Goal: Communication & Community: Answer question/provide support

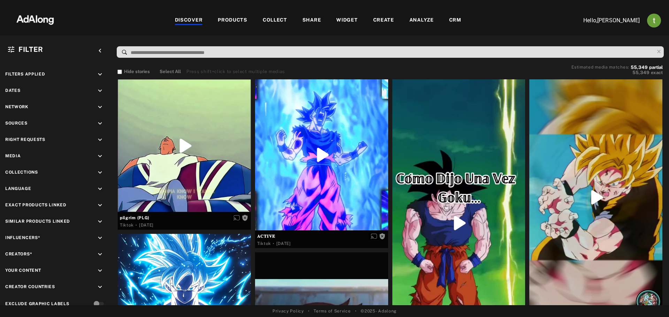
click at [450, 18] on div "CRM" at bounding box center [455, 20] width 12 height 8
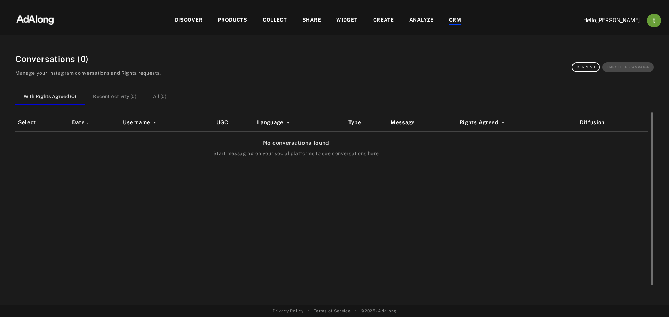
click at [506, 276] on div "Select Date ↓ Username UGC Language Type Message Rights Agreed Diffusion No con…" at bounding box center [334, 201] width 638 height 174
click at [499, 250] on div "Select Date ↓ Username UGC Language Type Message Rights Agreed Diffusion No con…" at bounding box center [334, 201] width 638 height 174
click at [158, 98] on button "All ( 25 )" at bounding box center [161, 97] width 33 height 16
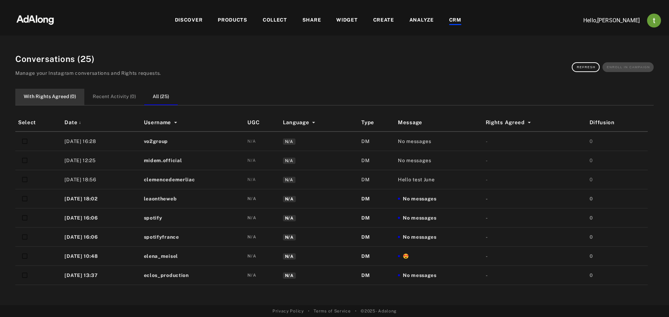
click at [51, 94] on button "With Rights Agreed ( 0 )" at bounding box center [49, 97] width 69 height 16
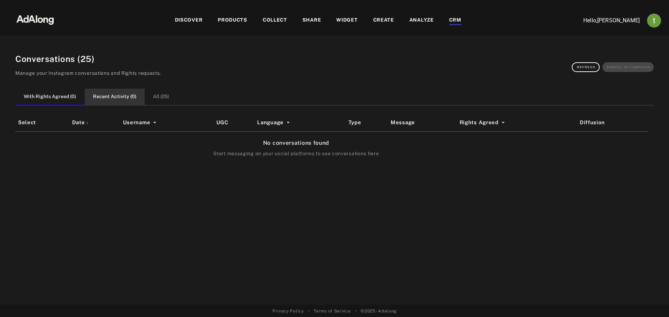
click at [140, 99] on button "Recent Activity ( 0 )" at bounding box center [115, 97] width 60 height 16
click at [162, 100] on button "All ( 25 )" at bounding box center [161, 97] width 33 height 16
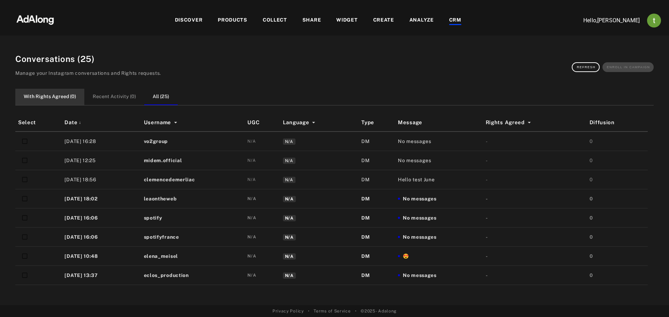
click at [71, 96] on button "With Rights Agreed ( 0 )" at bounding box center [49, 97] width 69 height 16
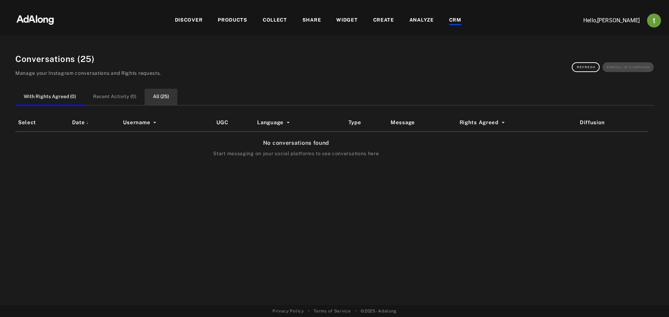
click at [147, 101] on button "All ( 25 )" at bounding box center [161, 97] width 33 height 16
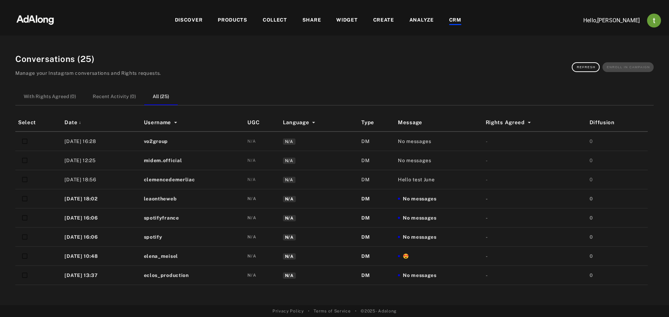
click at [189, 16] on div "DISCOVER" at bounding box center [189, 20] width 28 height 8
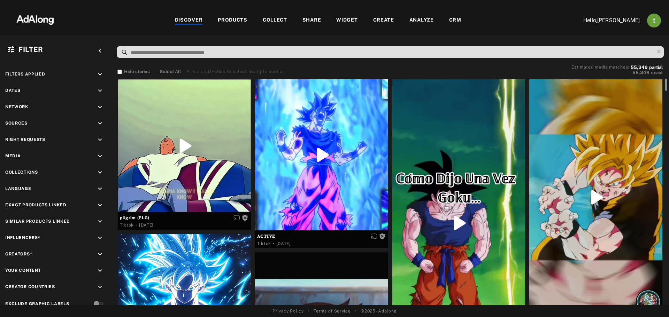
drag, startPoint x: 666, startPoint y: 197, endPoint x: 656, endPoint y: 15, distance: 182.2
click at [659, 17] on div "DISCOVER PRODUCTS COLLECT SHARE WIDGET CREATE ANALYZE CRM Hello, thibaut breman…" at bounding box center [334, 158] width 669 height 317
click at [445, 19] on div "CRM" at bounding box center [456, 20] width 28 height 8
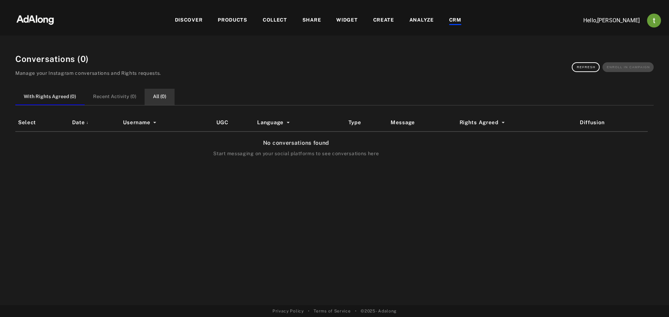
click at [159, 99] on button "All ( 0 )" at bounding box center [160, 97] width 30 height 16
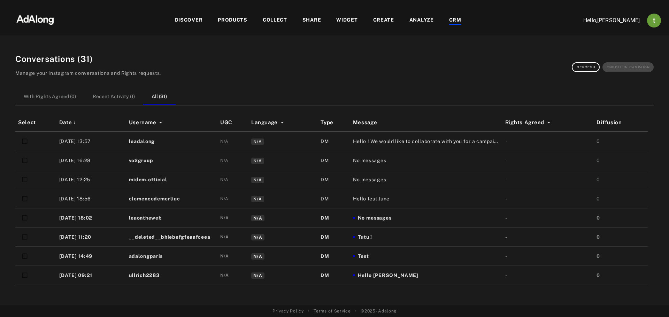
click at [174, 47] on div "Conversations ( 31 ) Manage your Instagram conversations and Rights requests. R…" at bounding box center [334, 174] width 655 height 261
click at [408, 137] on td "Hello ! We would like to collaborate with you for a campaign. Would you be fine…" at bounding box center [426, 142] width 152 height 20
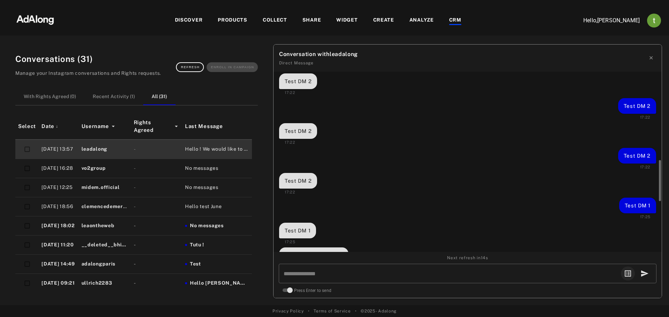
scroll to position [609, 0]
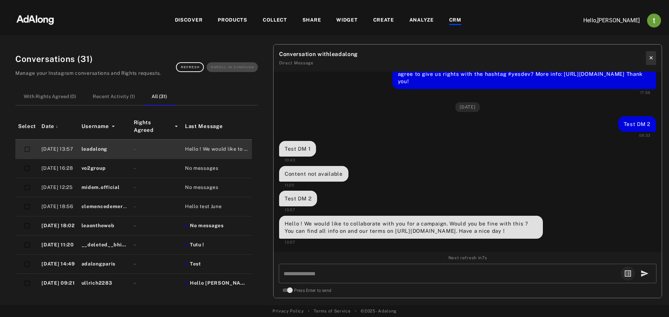
click at [653, 55] on button "✕" at bounding box center [651, 58] width 10 height 14
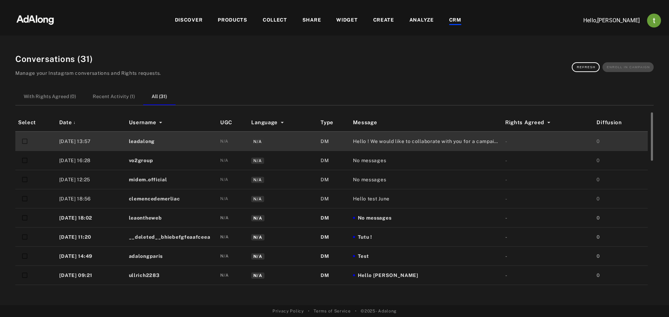
click at [313, 163] on td "N/A" at bounding box center [282, 160] width 69 height 19
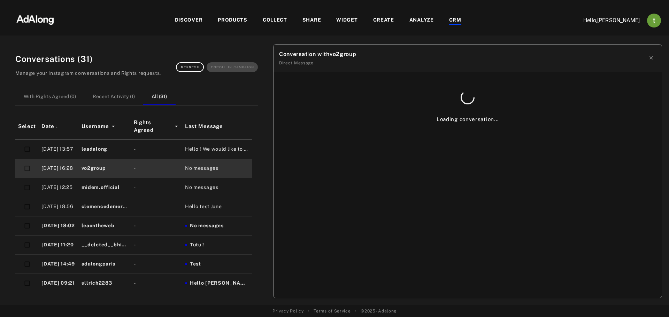
click at [338, 54] on div "Conversation with vo2group" at bounding box center [317, 54] width 77 height 8
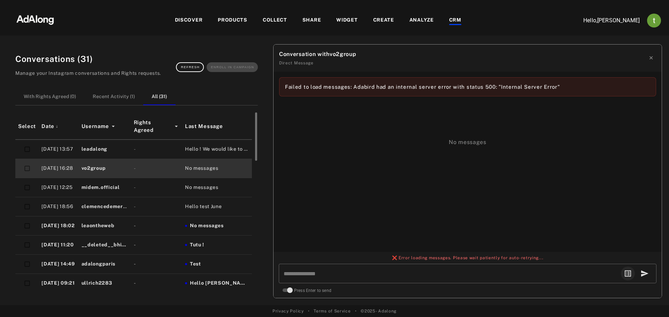
click at [185, 186] on span "No messages" at bounding box center [201, 187] width 33 height 7
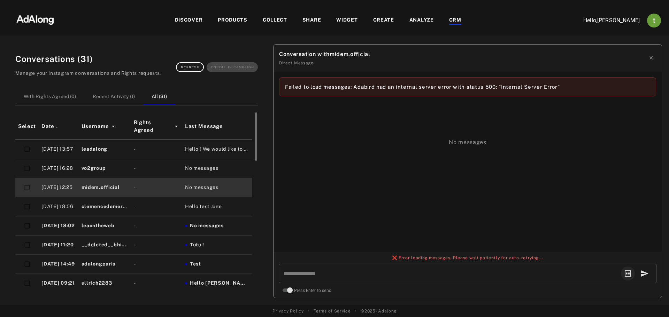
click at [212, 204] on span "Hello test June" at bounding box center [203, 206] width 37 height 7
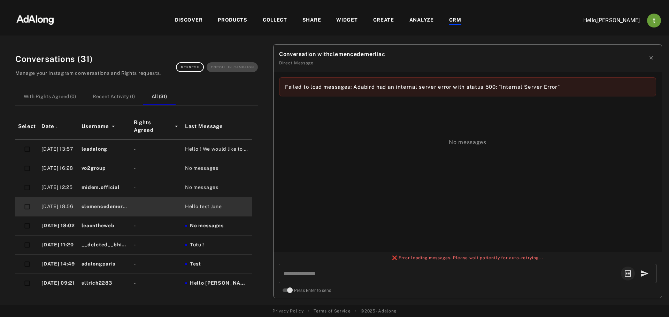
click at [189, 18] on div "DISCOVER" at bounding box center [189, 20] width 28 height 8
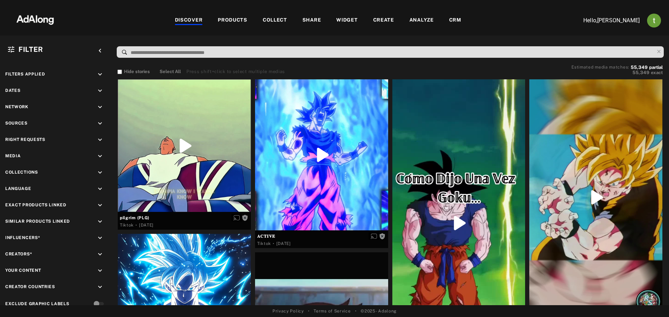
click at [653, 22] on img "Account settings" at bounding box center [654, 21] width 14 height 14
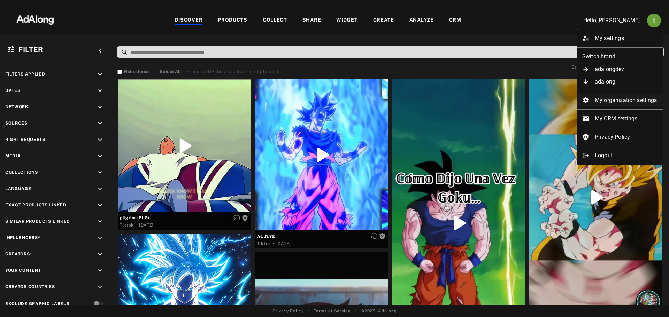
click at [617, 102] on li "My organization settings" at bounding box center [620, 100] width 86 height 13
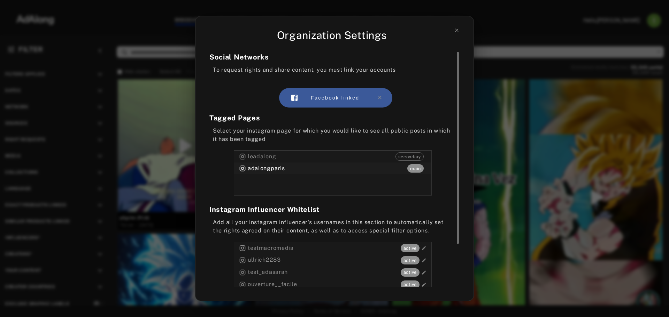
click at [306, 169] on div "adalongparis main" at bounding box center [332, 169] width 197 height 12
click at [174, 57] on div "Organization Settings Social Networks To request rights and share content, you …" at bounding box center [334, 158] width 669 height 317
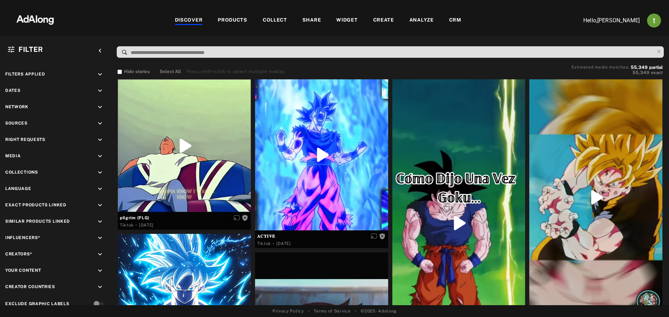
click at [446, 17] on div "CRM" at bounding box center [456, 20] width 28 height 8
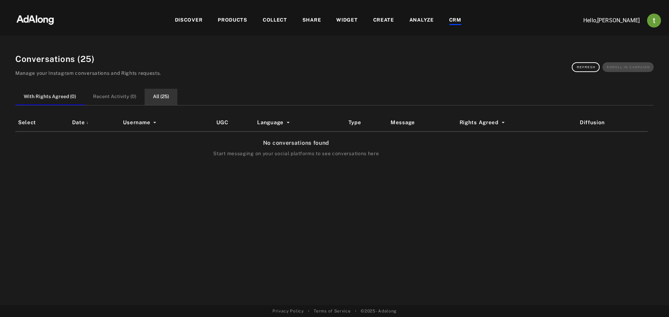
click at [161, 97] on button "All ( 25 )" at bounding box center [161, 97] width 33 height 16
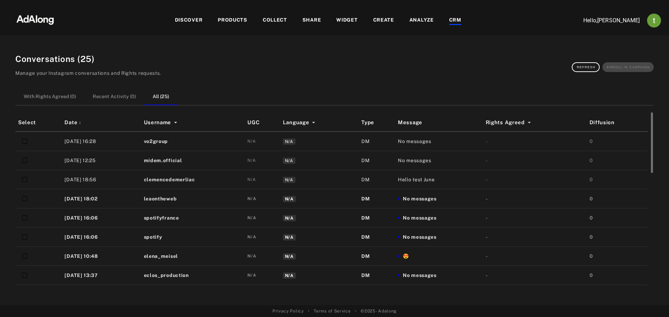
click at [193, 141] on td "vo2group" at bounding box center [193, 142] width 104 height 20
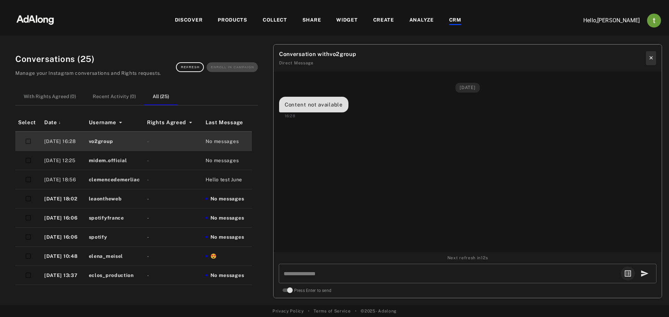
click at [650, 56] on button "✕" at bounding box center [651, 58] width 10 height 14
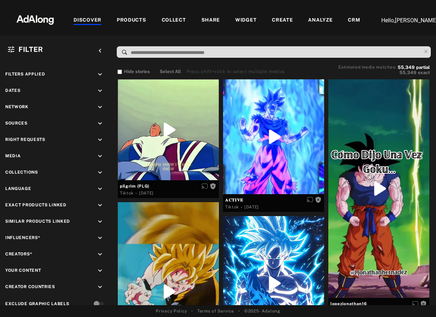
click at [350, 21] on div "CRM" at bounding box center [354, 20] width 12 height 8
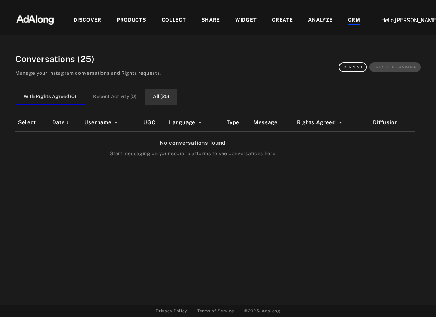
click at [166, 93] on button "All ( 25 )" at bounding box center [161, 97] width 33 height 16
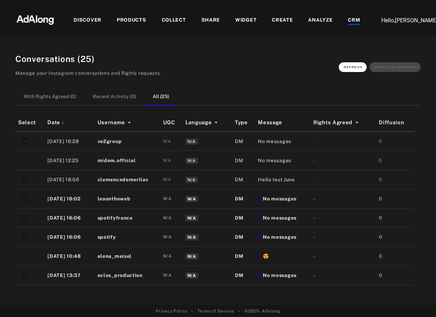
click at [347, 69] on span "Refresh" at bounding box center [353, 67] width 19 height 3
click at [356, 67] on span "Refresh" at bounding box center [353, 67] width 19 height 3
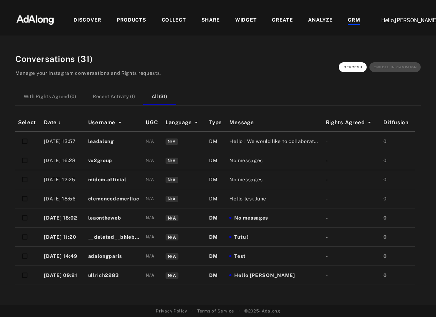
click at [344, 62] on button "Refresh" at bounding box center [353, 67] width 28 height 10
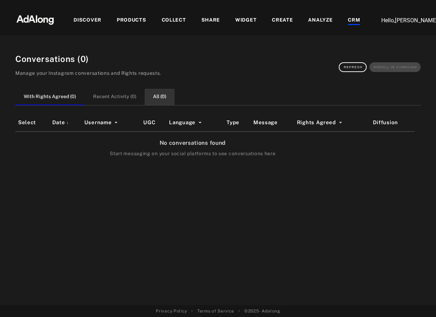
click at [156, 96] on button "All ( 0 )" at bounding box center [160, 97] width 30 height 16
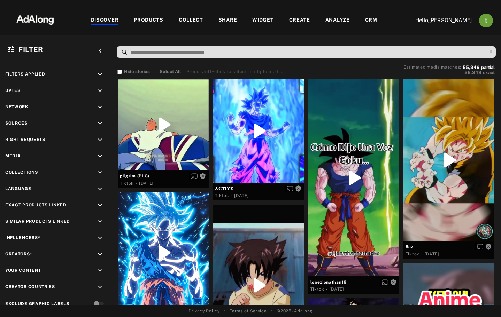
click at [368, 18] on div "CRM" at bounding box center [371, 20] width 12 height 8
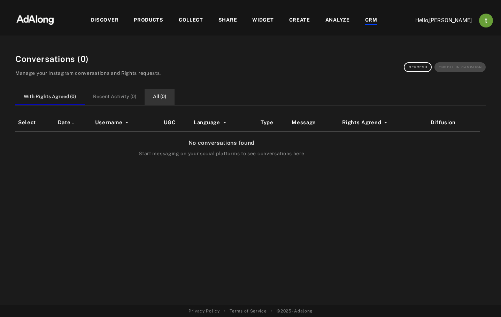
click at [161, 98] on button "All ( 0 )" at bounding box center [160, 97] width 30 height 16
click at [64, 97] on button "With Rights Agreed ( 0 )" at bounding box center [49, 97] width 69 height 16
click at [151, 91] on button "All ( 0 )" at bounding box center [160, 97] width 30 height 16
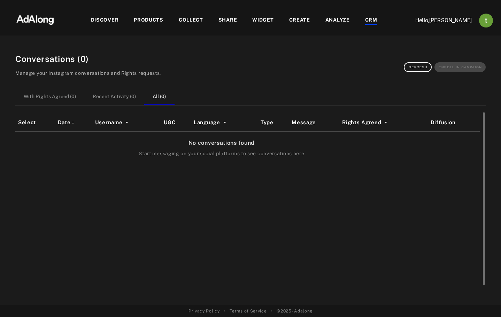
click at [475, 265] on div "Select Date ↓ Username UGC Language Type Message Rights Agreed Diffusion No con…" at bounding box center [250, 201] width 470 height 174
click at [470, 264] on div "Select Date ↓ Username UGC Language Type Message Rights Agreed Diffusion No con…" at bounding box center [250, 201] width 470 height 174
click at [472, 217] on div "Select Date ↓ Username UGC Language Type Message Rights Agreed Diffusion No con…" at bounding box center [250, 201] width 470 height 174
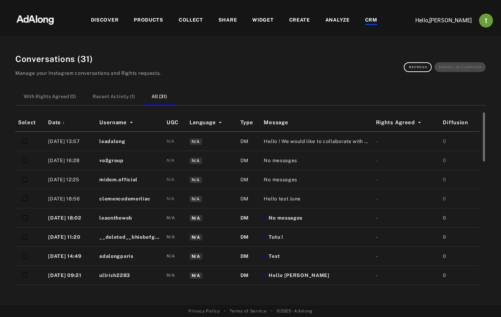
click at [312, 145] on span "Hello ! We would like to collaborate with you for a campaign. Would you be fine…" at bounding box center [317, 141] width 106 height 7
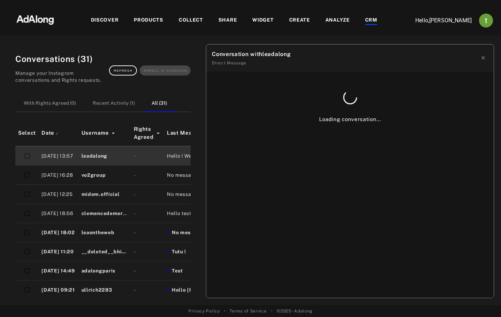
click at [459, 248] on div "Loading conversation..." at bounding box center [349, 185] width 287 height 227
click at [408, 310] on div "Privacy Policy • Terms of Service • © 2025 - Adalong" at bounding box center [250, 311] width 418 height 6
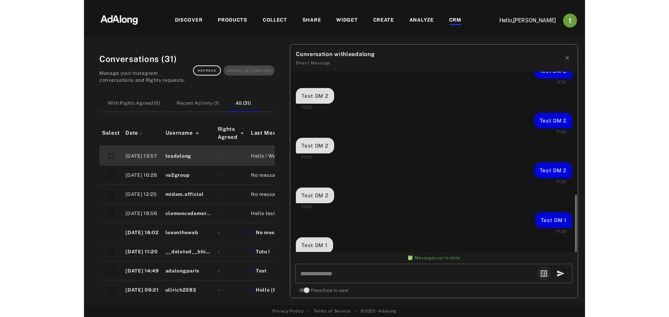
scroll to position [638, 0]
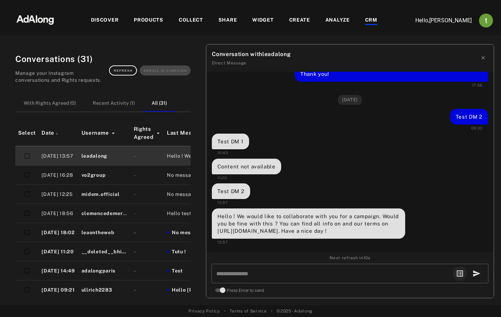
drag, startPoint x: 487, startPoint y: 57, endPoint x: 507, endPoint y: 46, distance: 22.1
click at [501, 46] on html "DISCOVER PRODUCTS COLLECT SHARE WIDGET CREATE ANALYZE CRM Hello, thibaut breman…" at bounding box center [250, 158] width 501 height 317
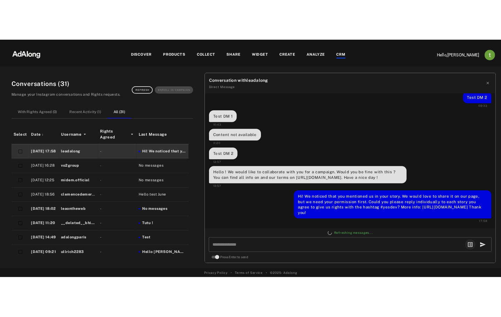
scroll to position [631, 0]
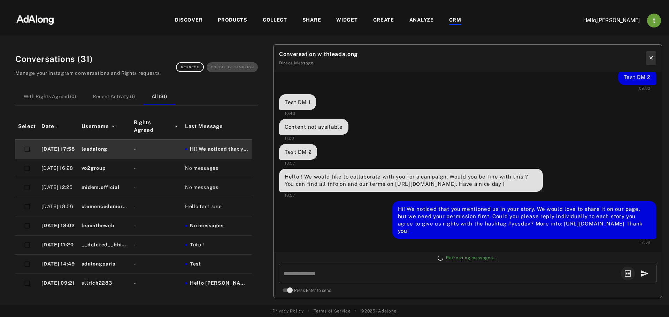
click at [501, 56] on button "✕" at bounding box center [651, 58] width 10 height 14
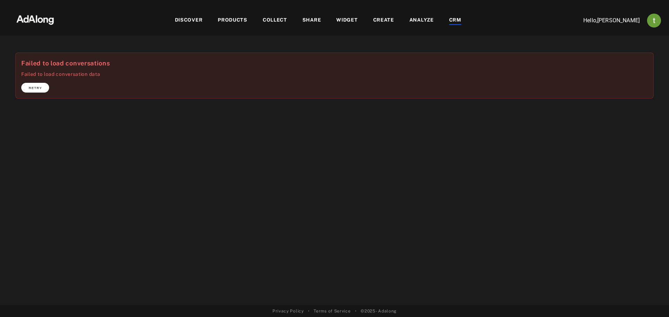
click at [42, 90] on button "Retry" at bounding box center [35, 88] width 28 height 10
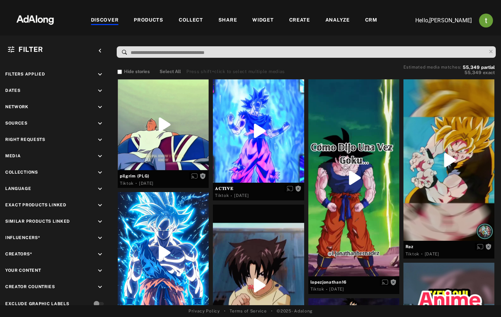
click at [372, 18] on div "CRM" at bounding box center [371, 20] width 12 height 8
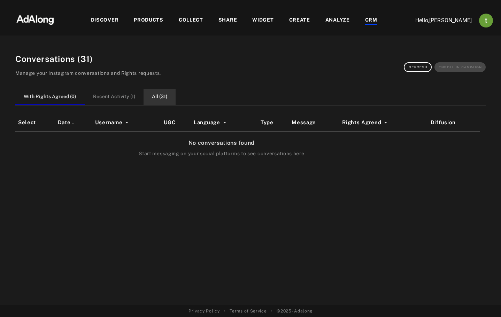
click at [157, 94] on button "All ( 31 )" at bounding box center [160, 97] width 32 height 16
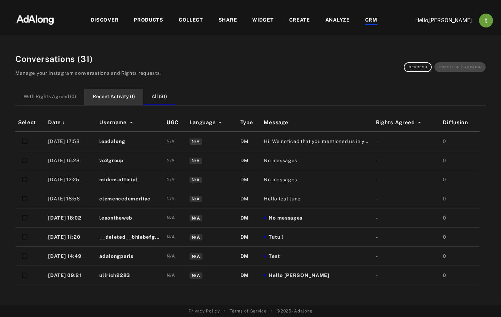
click at [89, 100] on button "Recent Activity ( 1 )" at bounding box center [113, 97] width 59 height 16
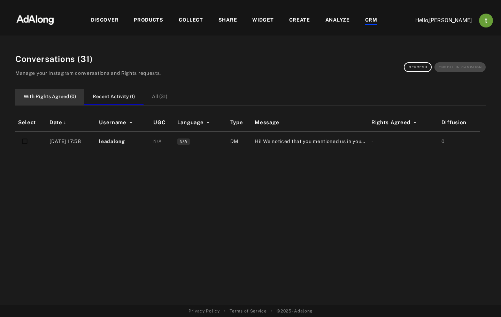
click at [59, 100] on button "With Rights Agreed ( 0 )" at bounding box center [49, 97] width 69 height 16
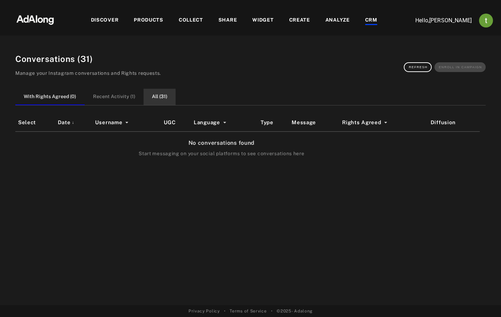
click at [149, 104] on button "All ( 31 )" at bounding box center [160, 97] width 32 height 16
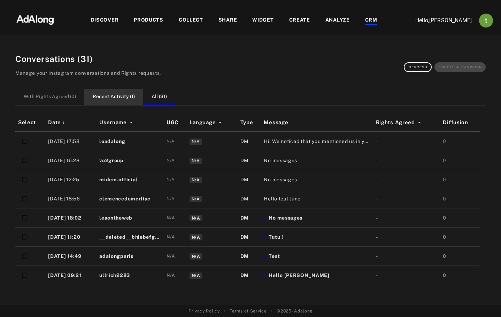
click at [121, 103] on button "Recent Activity ( 1 )" at bounding box center [113, 97] width 59 height 16
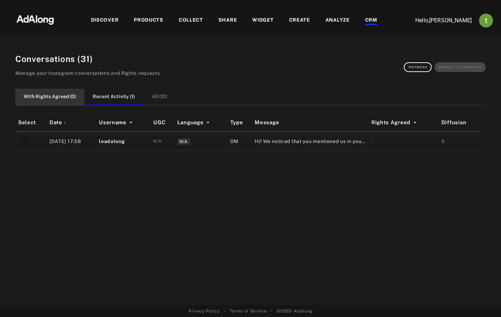
click at [55, 97] on button "With Rights Agreed ( 0 )" at bounding box center [49, 97] width 69 height 16
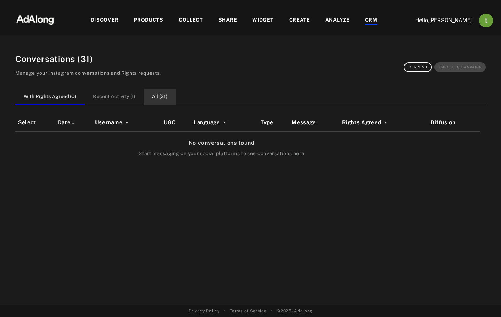
click at [148, 98] on button "All ( 31 )" at bounding box center [160, 97] width 32 height 16
